Goal: Browse casually: Explore the website without a specific task or goal

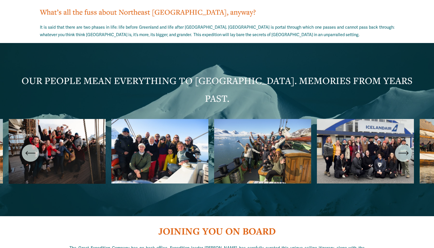
scroll to position [985, 0]
click at [404, 148] on icon "\a \a \a Next\a \a" at bounding box center [403, 153] width 10 height 10
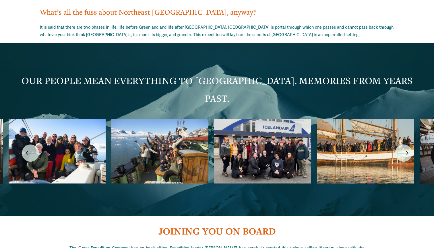
click at [404, 148] on icon "\a \a \a Next\a \a" at bounding box center [403, 153] width 10 height 10
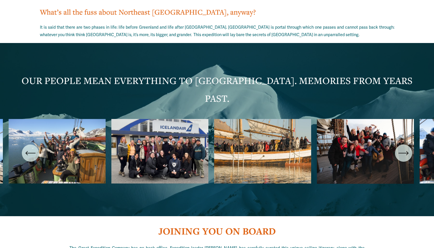
click at [404, 148] on icon "\a \a \a Next\a \a" at bounding box center [403, 153] width 10 height 10
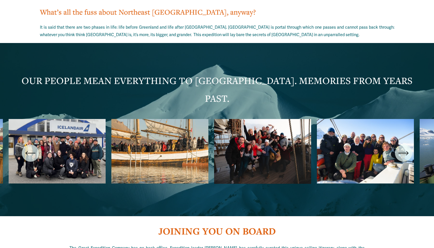
click at [404, 148] on icon "\a \a \a Next\a \a" at bounding box center [403, 153] width 10 height 10
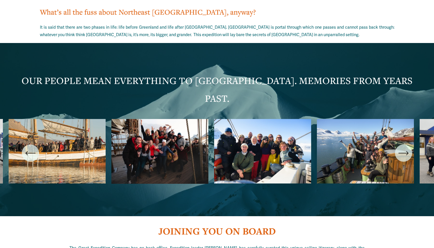
click at [404, 148] on icon "\a \a \a Next\a \a" at bounding box center [403, 153] width 10 height 10
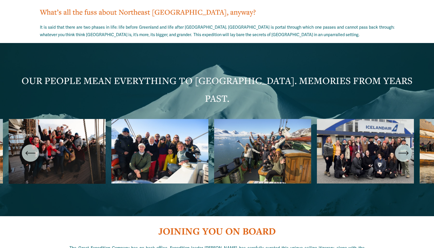
click at [404, 148] on icon "\a \a \a Next\a \a" at bounding box center [403, 153] width 10 height 10
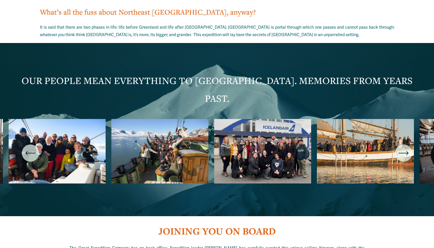
click at [404, 148] on icon "\a \a \a Next\a \a" at bounding box center [403, 153] width 10 height 10
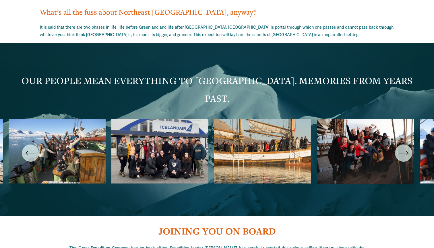
click at [404, 148] on icon "\a \a \a Next\a \a" at bounding box center [403, 153] width 10 height 10
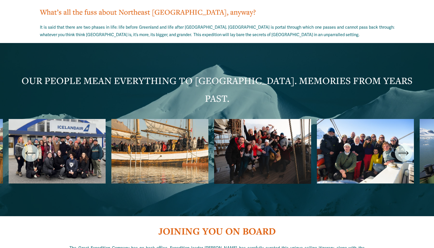
click at [404, 148] on icon "\a \a \a Next\a \a" at bounding box center [403, 153] width 10 height 10
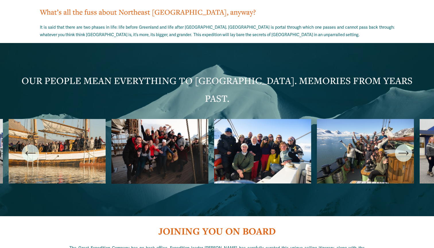
click at [404, 148] on icon "\a \a \a Next\a \a" at bounding box center [403, 153] width 10 height 10
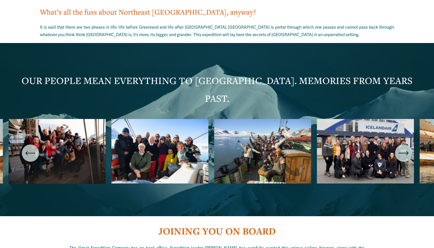
click at [404, 148] on icon "\a \a \a Next\a \a" at bounding box center [403, 153] width 10 height 10
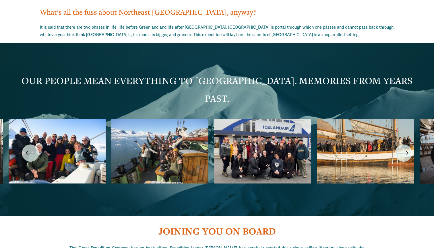
click at [404, 148] on icon "\a \a \a Next\a \a" at bounding box center [403, 153] width 10 height 10
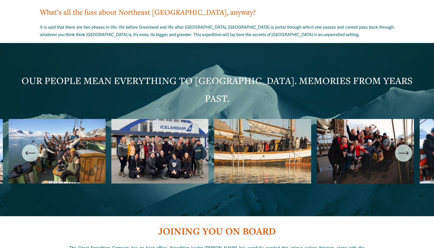
click at [404, 148] on icon "\a \a \a Next\a \a" at bounding box center [403, 153] width 10 height 10
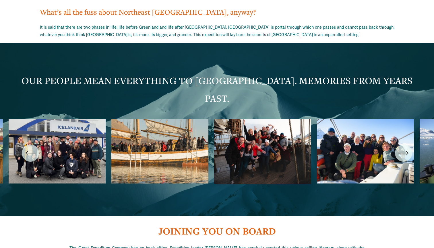
click at [404, 148] on icon "\a \a \a Next\a \a" at bounding box center [403, 153] width 10 height 10
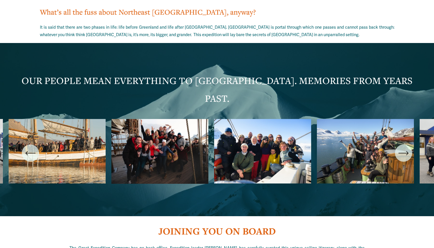
click at [404, 148] on icon "\a \a \a Next\a \a" at bounding box center [403, 153] width 10 height 10
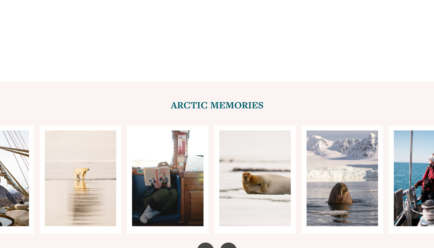
scroll to position [2284, 0]
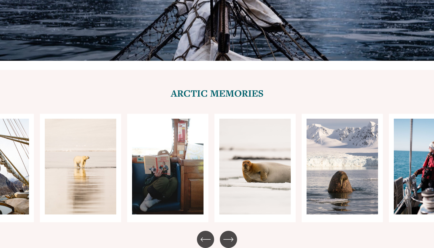
click at [407, 129] on div "Carousel" at bounding box center [217, 168] width 434 height 108
click at [227, 234] on icon "\a \a \a Next\a \a" at bounding box center [228, 239] width 10 height 10
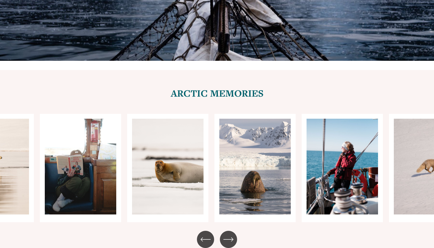
click at [227, 234] on icon "\a \a \a Next\a \a" at bounding box center [228, 239] width 10 height 10
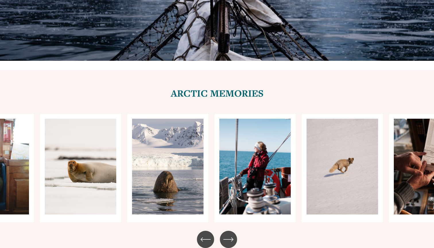
click at [227, 234] on icon "\a \a \a Next\a \a" at bounding box center [228, 239] width 10 height 10
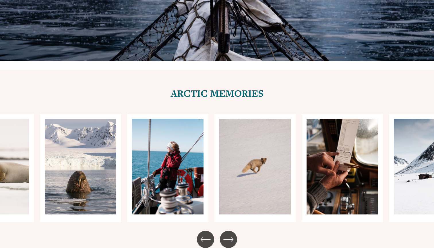
click at [227, 234] on icon "\a \a \a Next\a \a" at bounding box center [228, 239] width 10 height 10
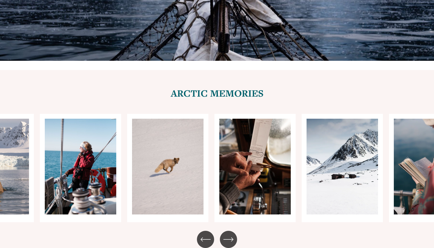
click at [227, 234] on icon "\a \a \a Next\a \a" at bounding box center [228, 239] width 10 height 10
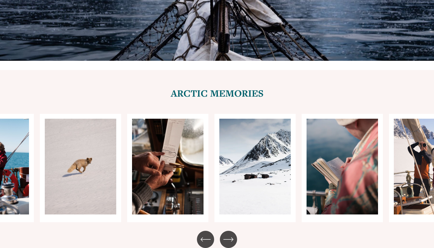
click at [227, 234] on icon "\a \a \a Next\a \a" at bounding box center [228, 239] width 10 height 10
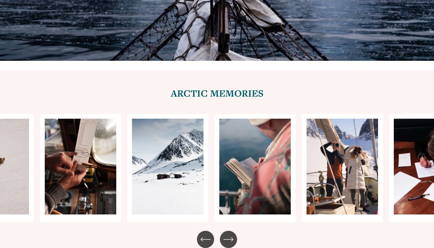
click at [227, 234] on icon "\a \a \a Next\a \a" at bounding box center [228, 239] width 10 height 10
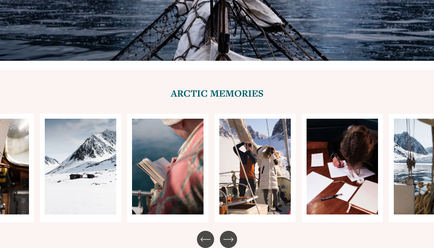
click at [227, 234] on icon "\a \a \a Next\a \a" at bounding box center [228, 239] width 10 height 10
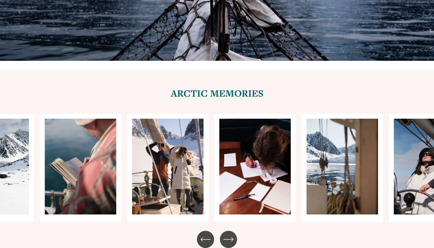
click at [227, 234] on icon "\a \a \a Next\a \a" at bounding box center [228, 239] width 10 height 10
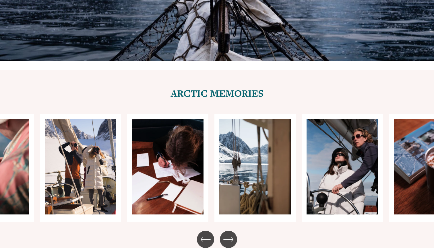
click at [227, 234] on icon "\a \a \a Next\a \a" at bounding box center [228, 239] width 10 height 10
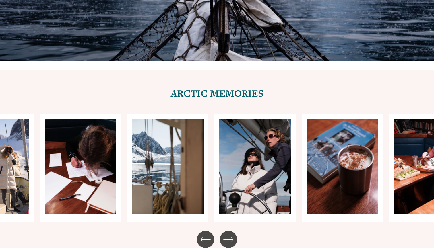
click at [227, 234] on icon "\a \a \a Next\a \a" at bounding box center [228, 239] width 10 height 10
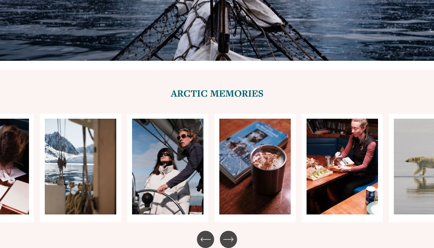
click at [227, 234] on icon "\a \a \a Next\a \a" at bounding box center [228, 239] width 10 height 10
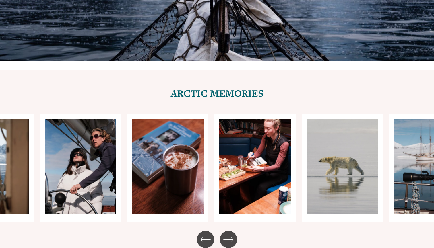
click at [227, 234] on icon "\a \a \a Next\a \a" at bounding box center [228, 239] width 10 height 10
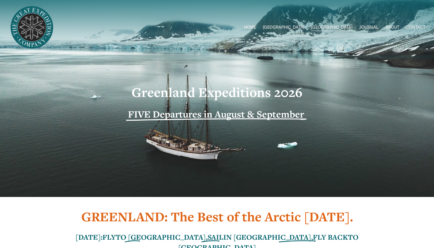
scroll to position [0, 0]
